Goal: Task Accomplishment & Management: Complete application form

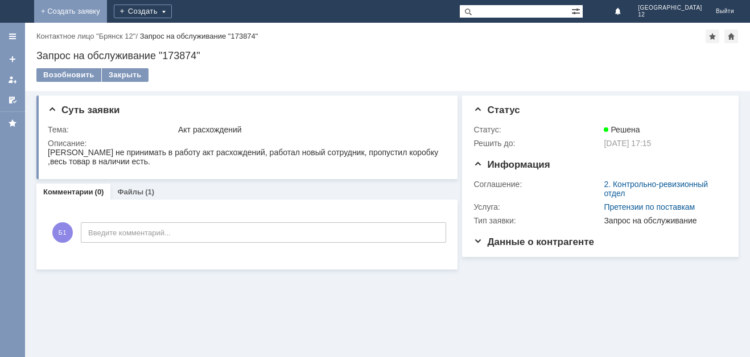
click at [107, 5] on link "+ Создать заявку" at bounding box center [70, 11] width 73 height 23
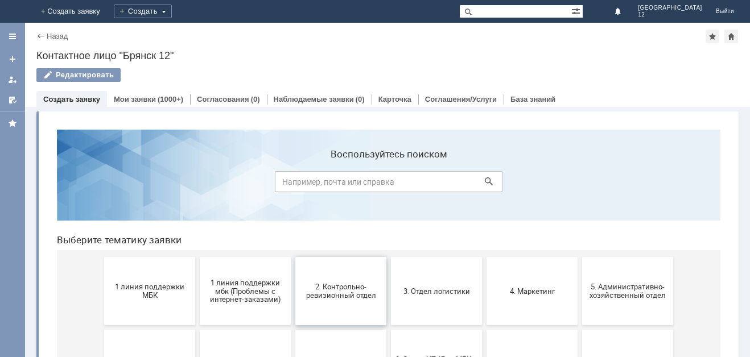
scroll to position [57, 0]
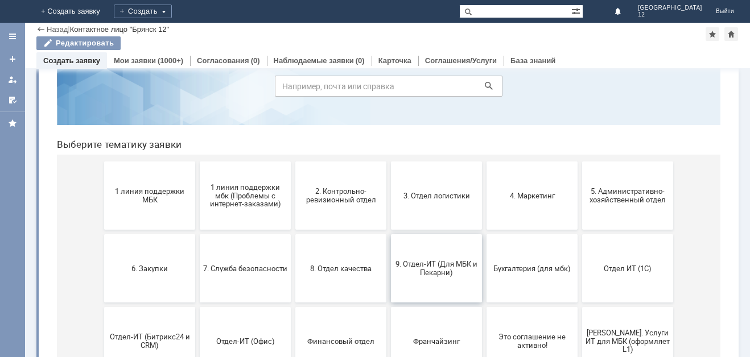
click at [422, 267] on span "9. Отдел-ИТ (Для МБК и Пекарни)" at bounding box center [436, 268] width 84 height 17
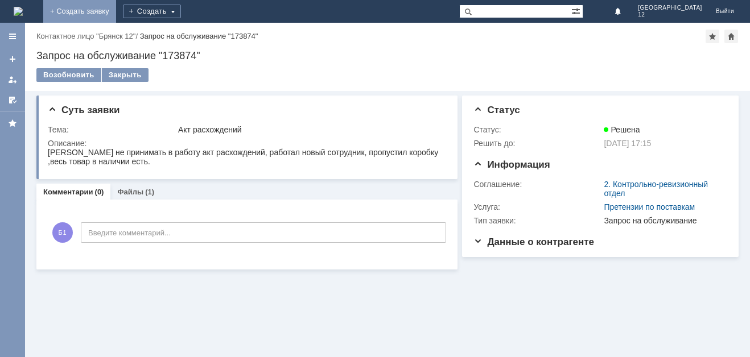
click at [116, 7] on link "+ Создать заявку" at bounding box center [79, 11] width 73 height 23
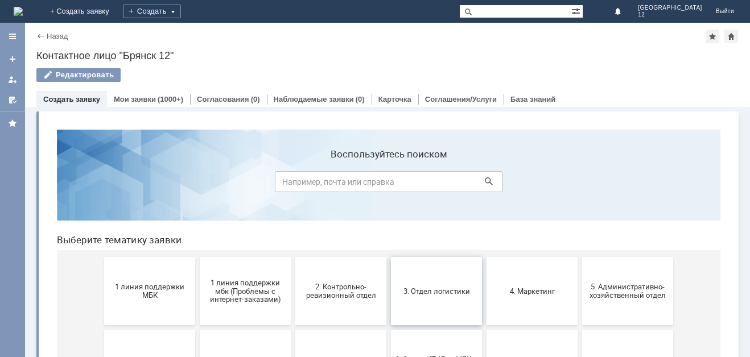
click at [409, 295] on span "3. Отдел логистики" at bounding box center [436, 291] width 84 height 9
click at [314, 306] on button "2. Контрольно-ревизионный отдел" at bounding box center [340, 291] width 91 height 68
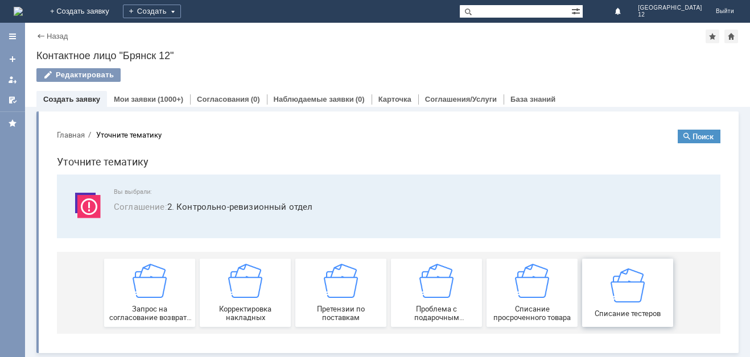
click at [611, 295] on img at bounding box center [628, 285] width 34 height 34
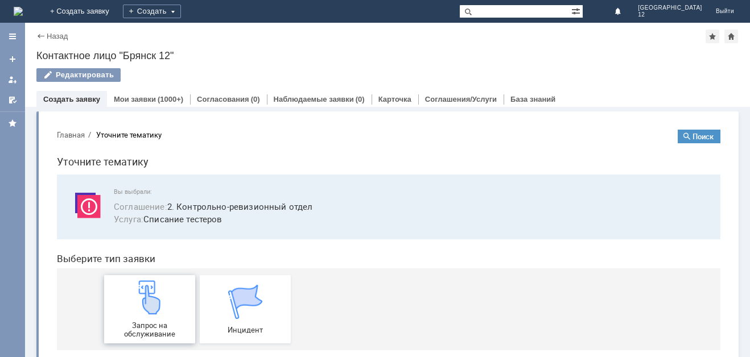
click at [145, 294] on img at bounding box center [150, 298] width 34 height 34
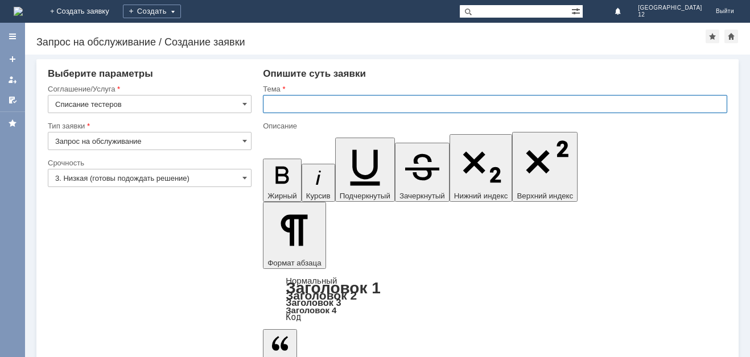
click at [268, 108] on input "text" at bounding box center [495, 104] width 465 height 18
type input "Списание тестеров"
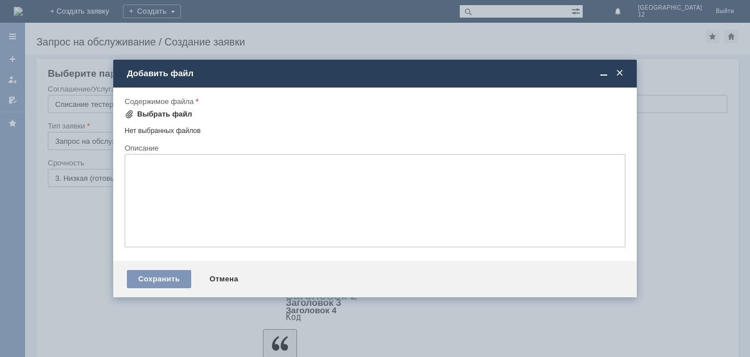
click at [146, 113] on div "Выбрать файл" at bounding box center [164, 114] width 55 height 9
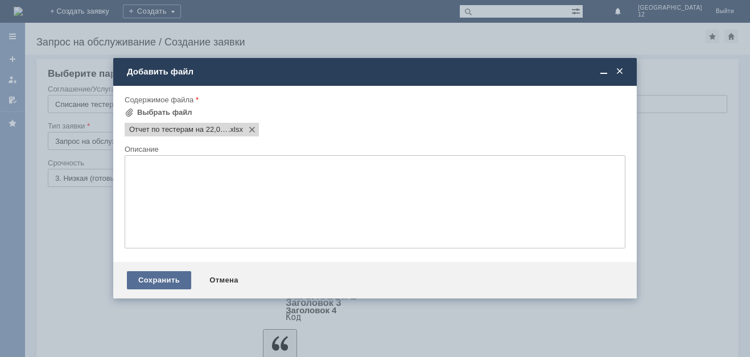
click at [133, 284] on div "Сохранить" at bounding box center [159, 281] width 64 height 18
